Goal: Obtain resource: Download file/media

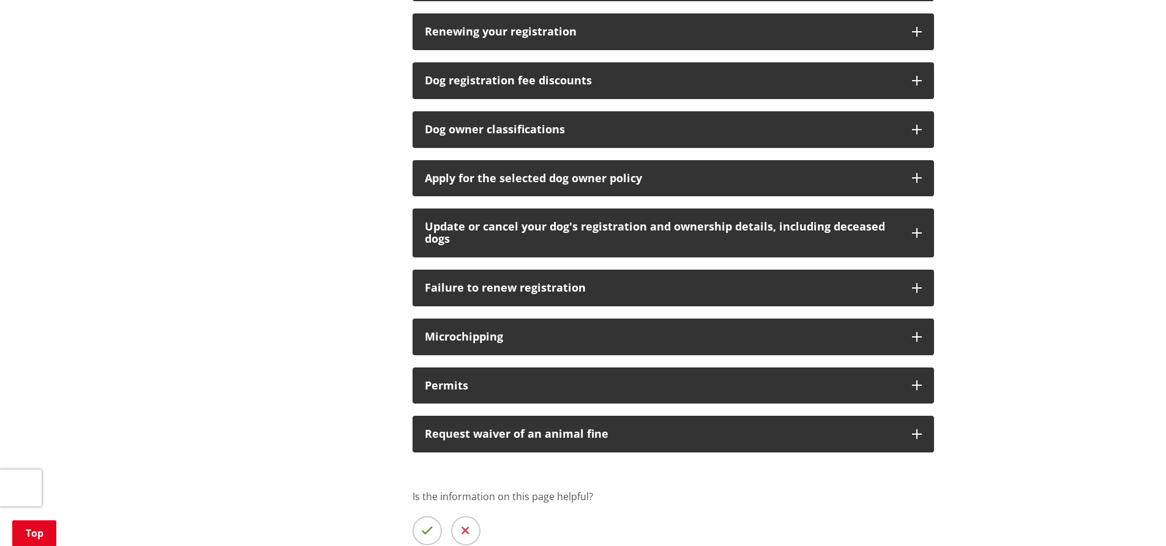
scroll to position [871, 0]
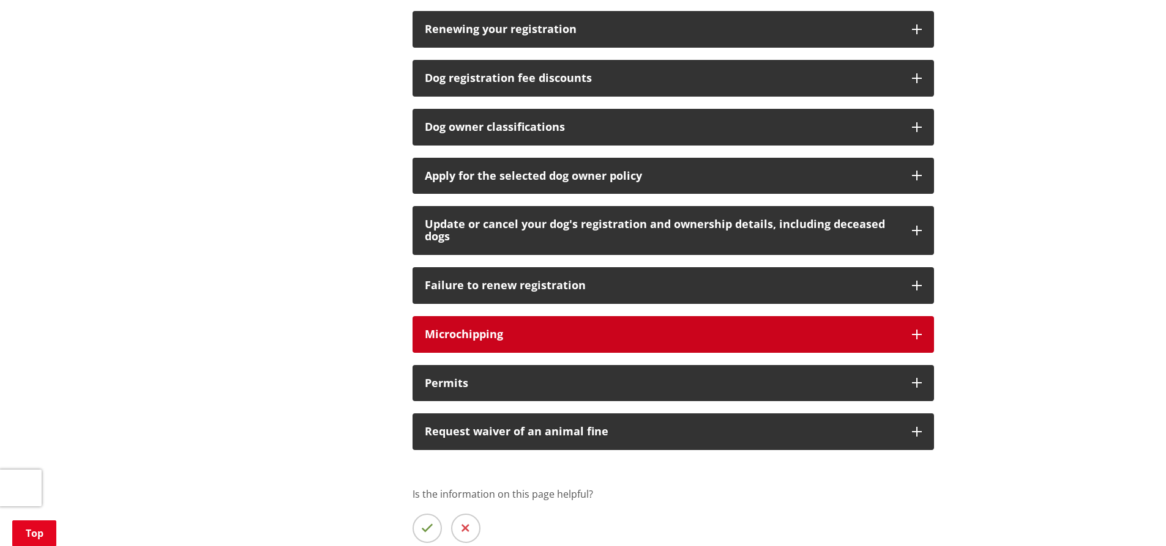
click at [694, 332] on h3 "Microchipping" at bounding box center [662, 335] width 475 height 12
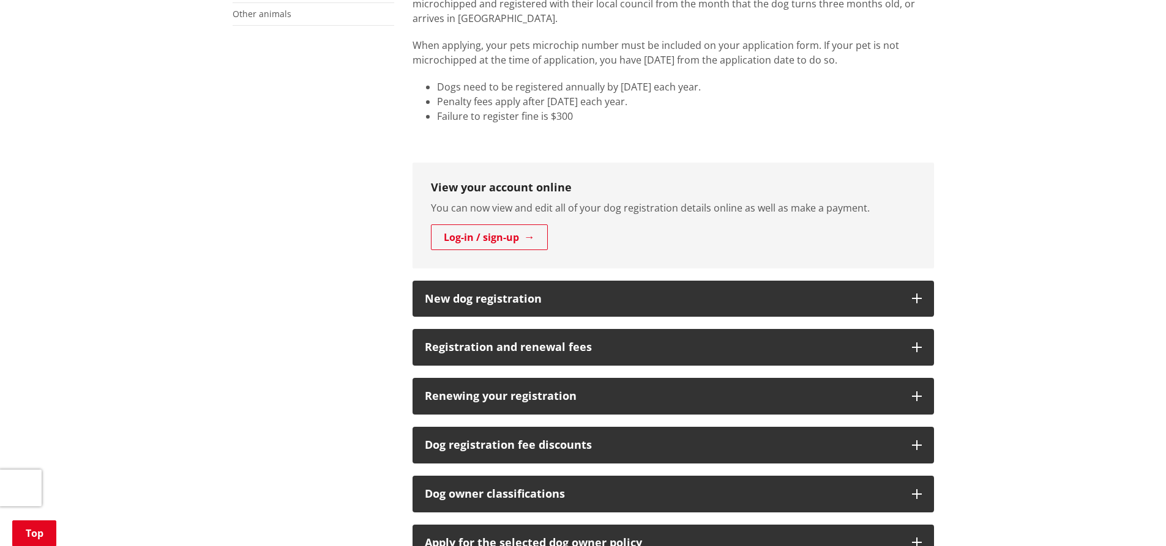
scroll to position [498, 0]
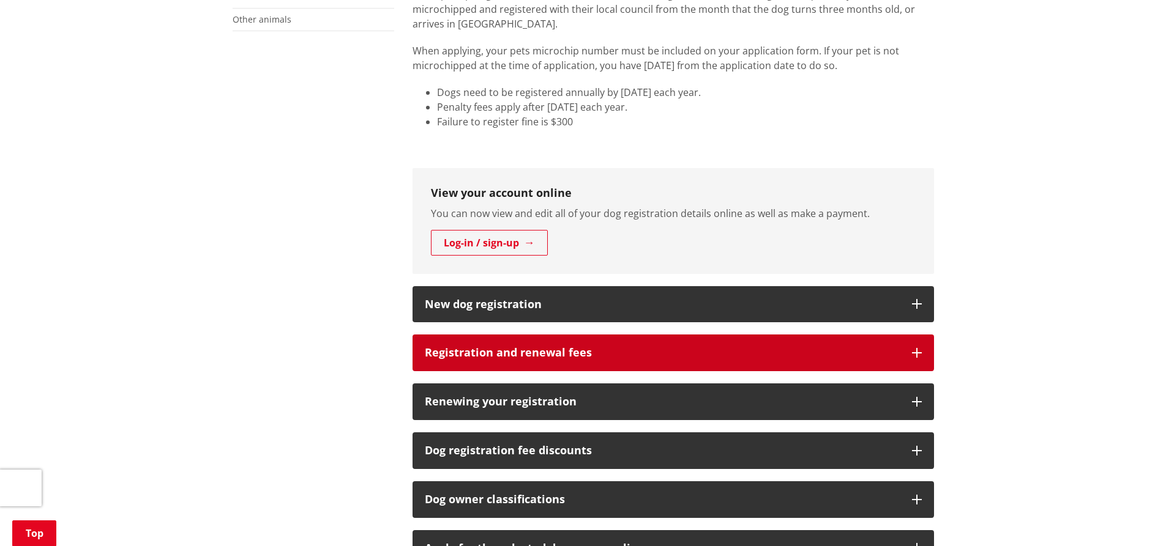
click at [803, 348] on h3 "Registration and renewal fees" at bounding box center [662, 353] width 475 height 12
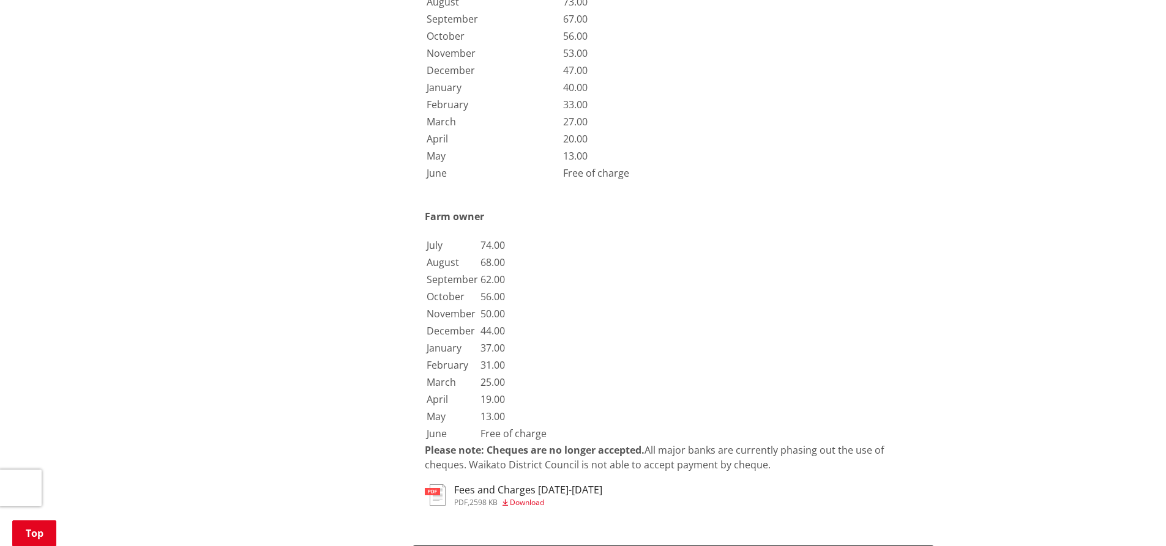
scroll to position [2106, 0]
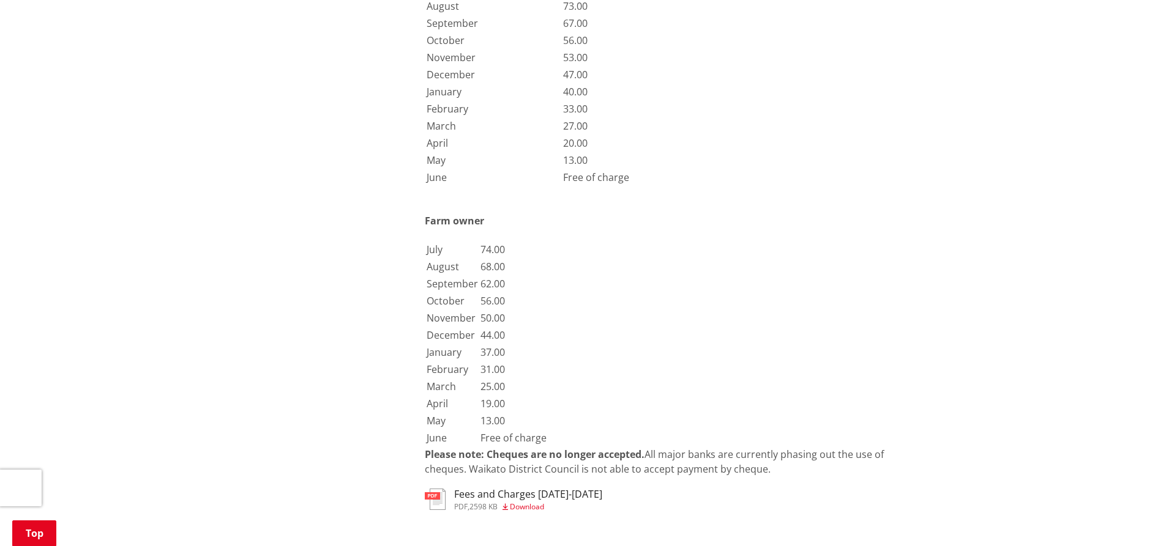
click at [513, 502] on span "Download" at bounding box center [527, 507] width 34 height 10
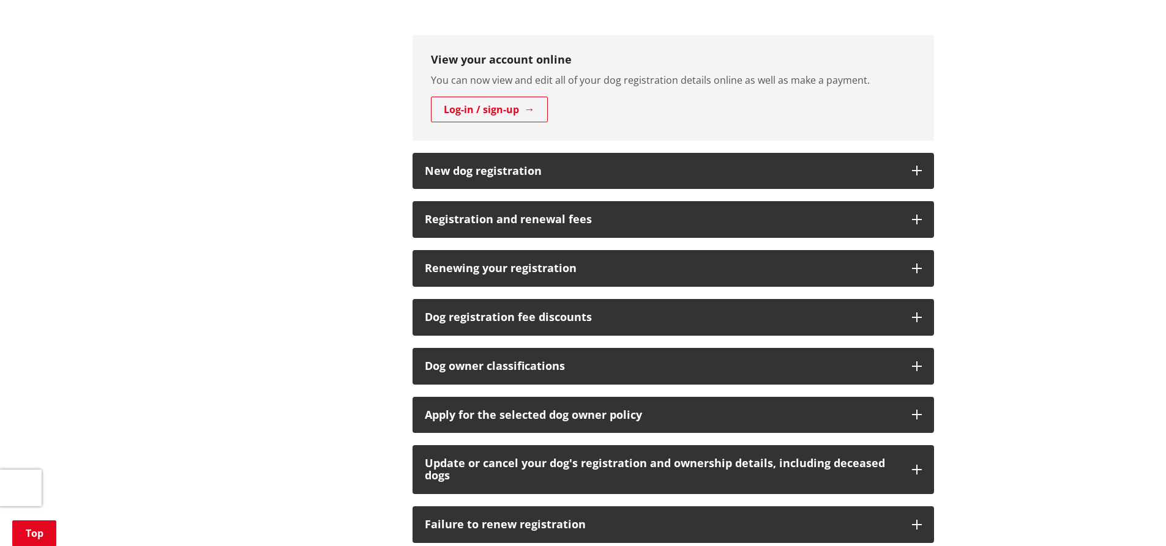
scroll to position [624, 0]
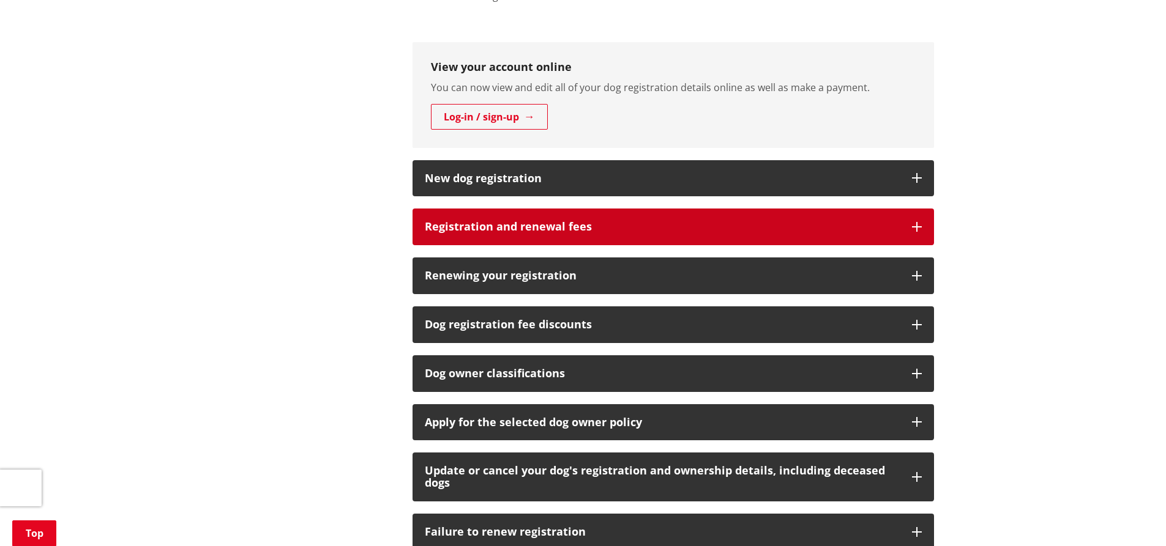
click at [537, 229] on h3 "Registration and renewal fees" at bounding box center [662, 227] width 475 height 12
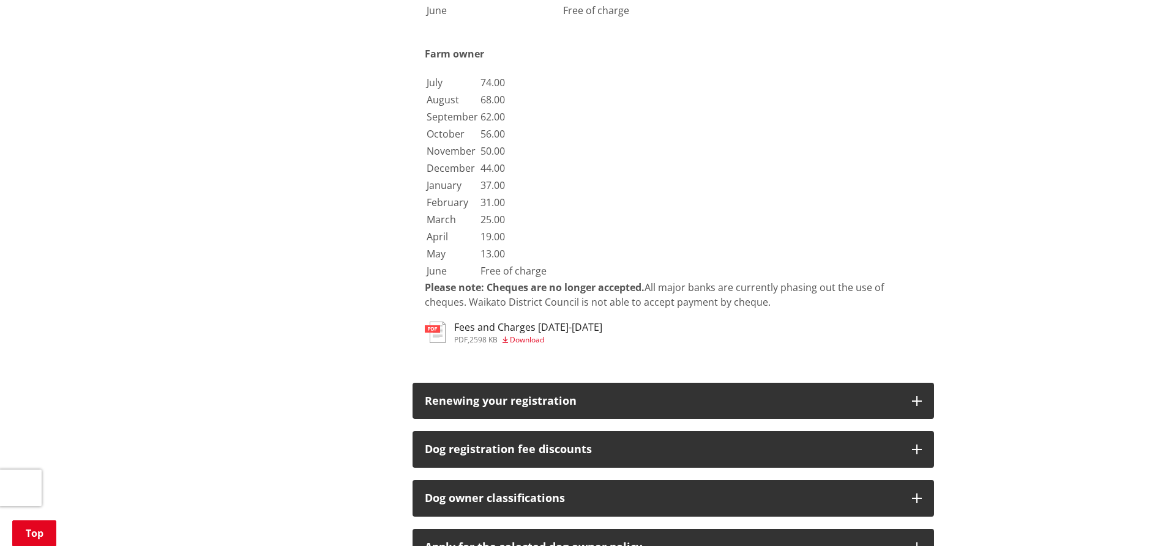
scroll to position [2286, 0]
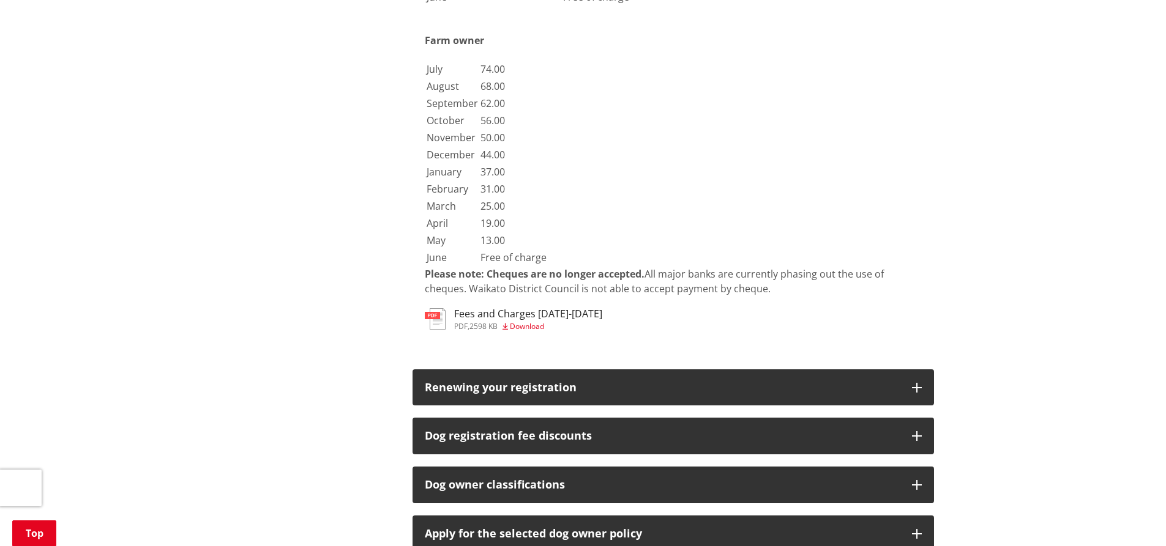
click at [495, 321] on span "2598 KB" at bounding box center [483, 326] width 28 height 10
